Goal: Task Accomplishment & Management: Manage account settings

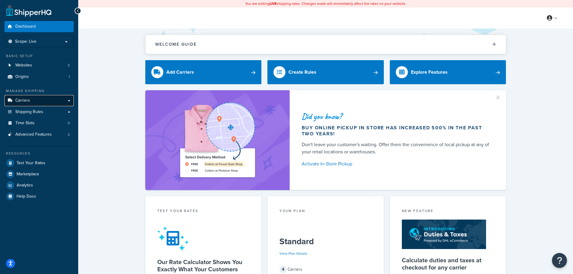
click at [40, 99] on link "Carriers" at bounding box center [39, 100] width 69 height 11
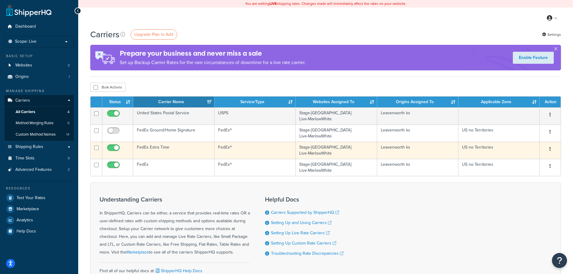
click at [549, 149] on icon "button" at bounding box center [549, 149] width 1 height 4
click at [534, 159] on link "Edit" at bounding box center [526, 161] width 48 height 12
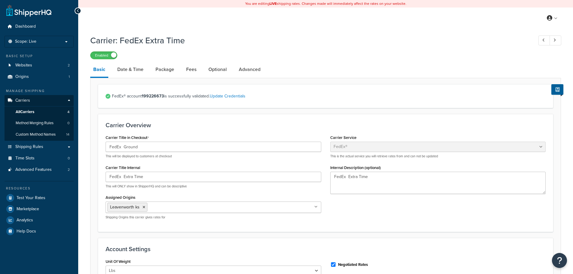
select select "fedEx"
select select "REGULAR_PICKUP"
select select "YOUR_PACKAGING"
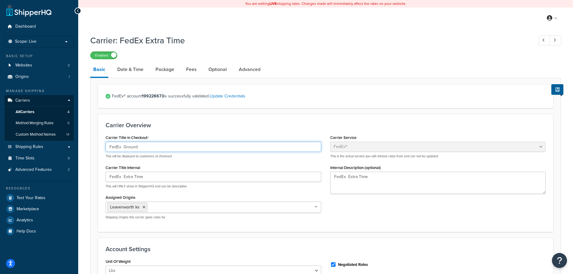
drag, startPoint x: 123, startPoint y: 146, endPoint x: 103, endPoint y: 147, distance: 20.8
click at [103, 147] on div "Carrier Title in Checkout FedEx Ground This will be displayed to customers at c…" at bounding box center [213, 178] width 225 height 91
type input "FedEx/ UPS Ground"
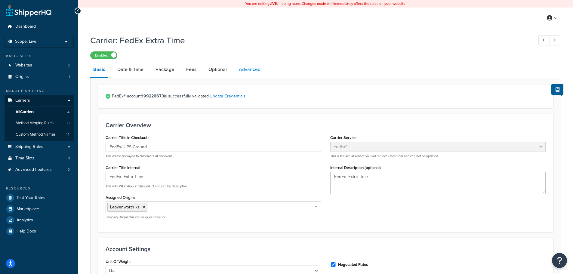
click at [251, 70] on link "Advanced" at bounding box center [250, 69] width 28 height 14
select select "false"
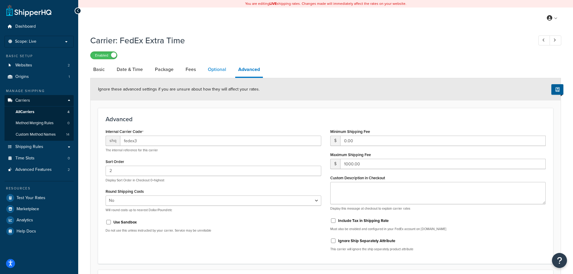
click at [214, 66] on link "Optional" at bounding box center [217, 69] width 24 height 14
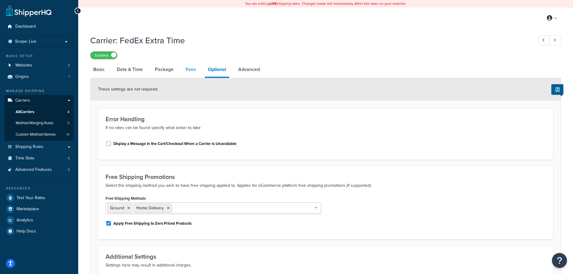
click at [191, 69] on link "Fees" at bounding box center [191, 69] width 16 height 14
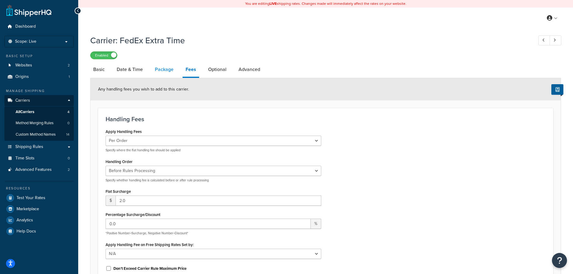
click at [166, 70] on link "Package" at bounding box center [164, 69] width 25 height 14
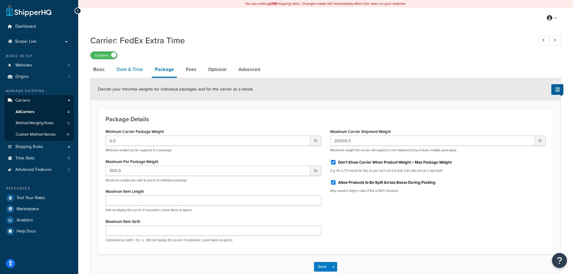
click at [139, 68] on link "Date & Time" at bounding box center [130, 69] width 32 height 14
select select "yMd"
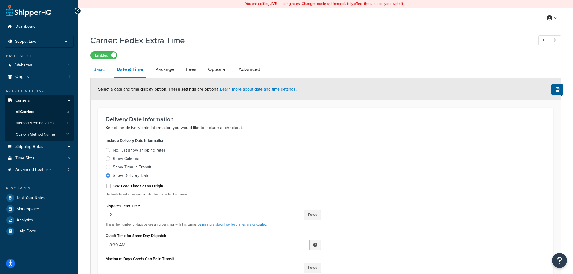
click at [102, 68] on link "Basic" at bounding box center [98, 69] width 17 height 14
select select "fedEx"
select select "REGULAR_PICKUP"
select select "YOUR_PACKAGING"
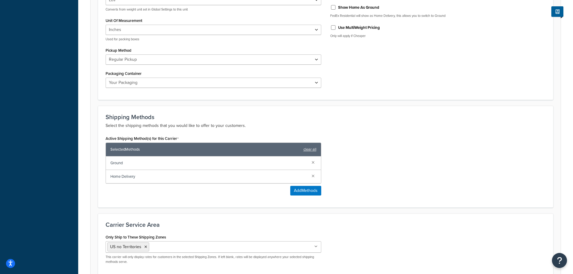
scroll to position [328, 0]
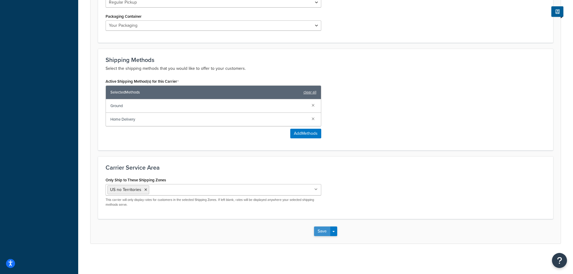
click at [326, 231] on button "Save" at bounding box center [322, 231] width 16 height 10
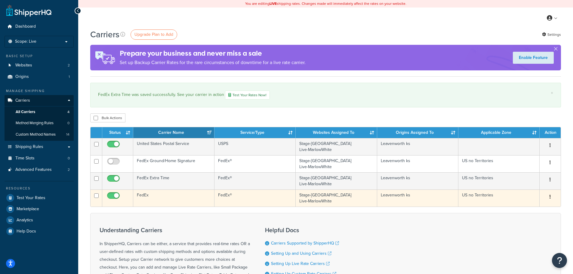
click at [551, 198] on button "button" at bounding box center [550, 197] width 8 height 10
click at [524, 208] on link "Edit" at bounding box center [526, 209] width 48 height 12
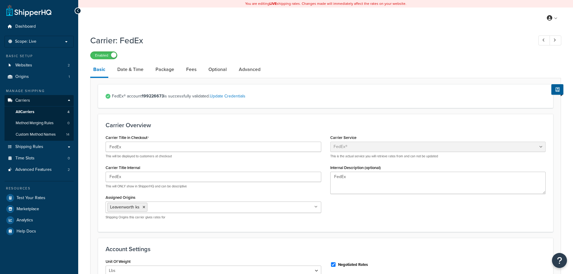
select select "fedEx"
select select "REGULAR_PICKUP"
select select "YOUR_PACKAGING"
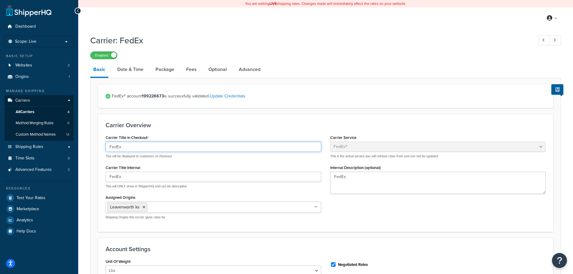
drag, startPoint x: 137, startPoint y: 146, endPoint x: 101, endPoint y: 143, distance: 36.2
click at [101, 143] on div "Carrier Title in Checkout FedEx This will be displayed to customers at checkout…" at bounding box center [213, 178] width 225 height 91
type input "FedEx/UPS"
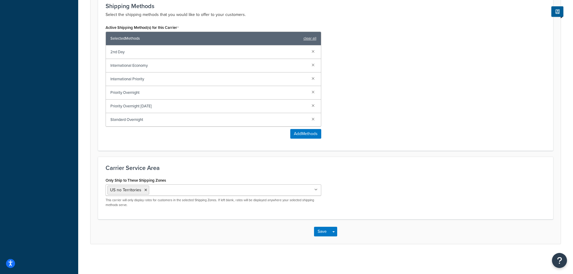
scroll to position [382, 0]
click at [324, 229] on button "Save" at bounding box center [322, 231] width 16 height 10
